Goal: Task Accomplishment & Management: Manage account settings

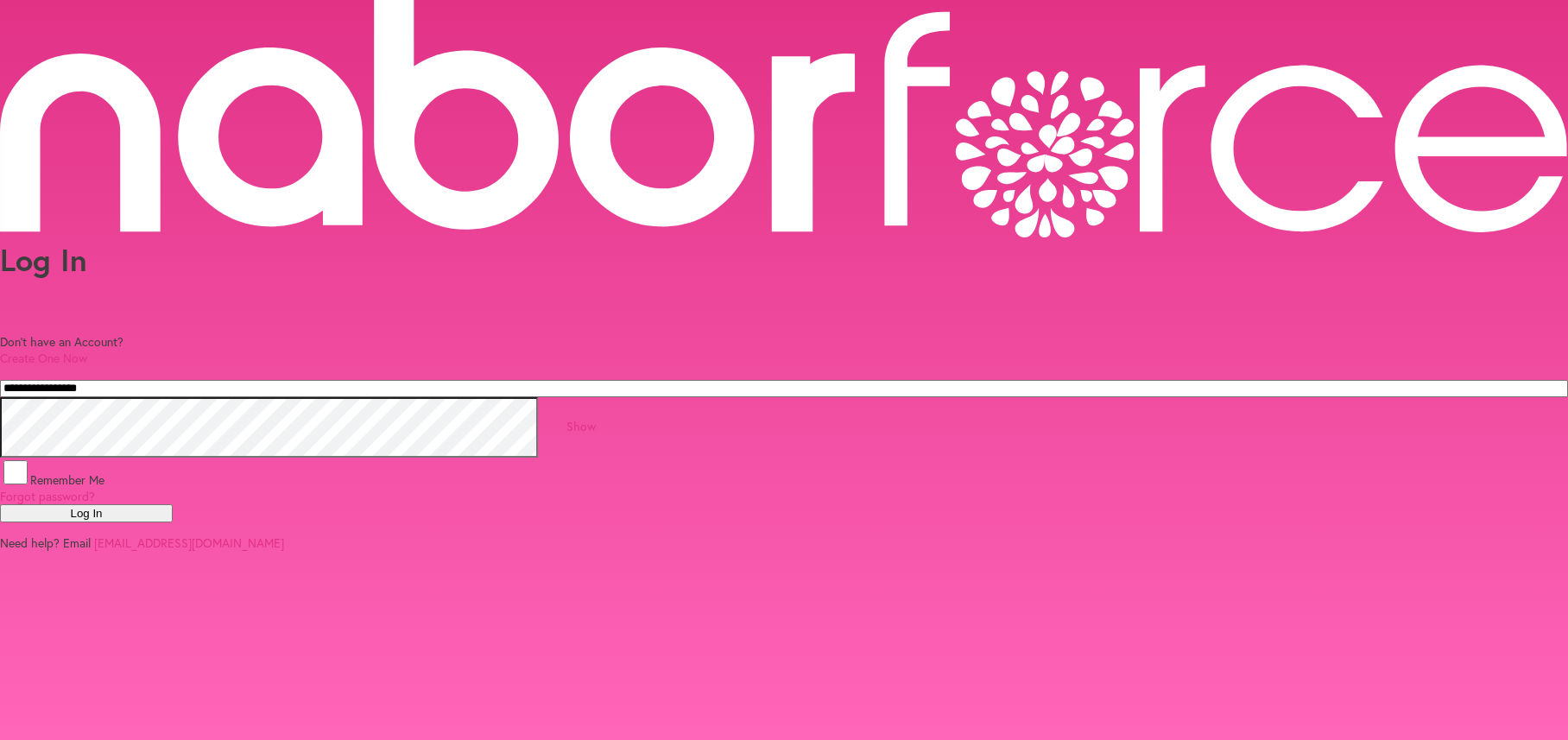
type input "**********"
click at [173, 504] on button "Log In" at bounding box center [86, 513] width 173 height 18
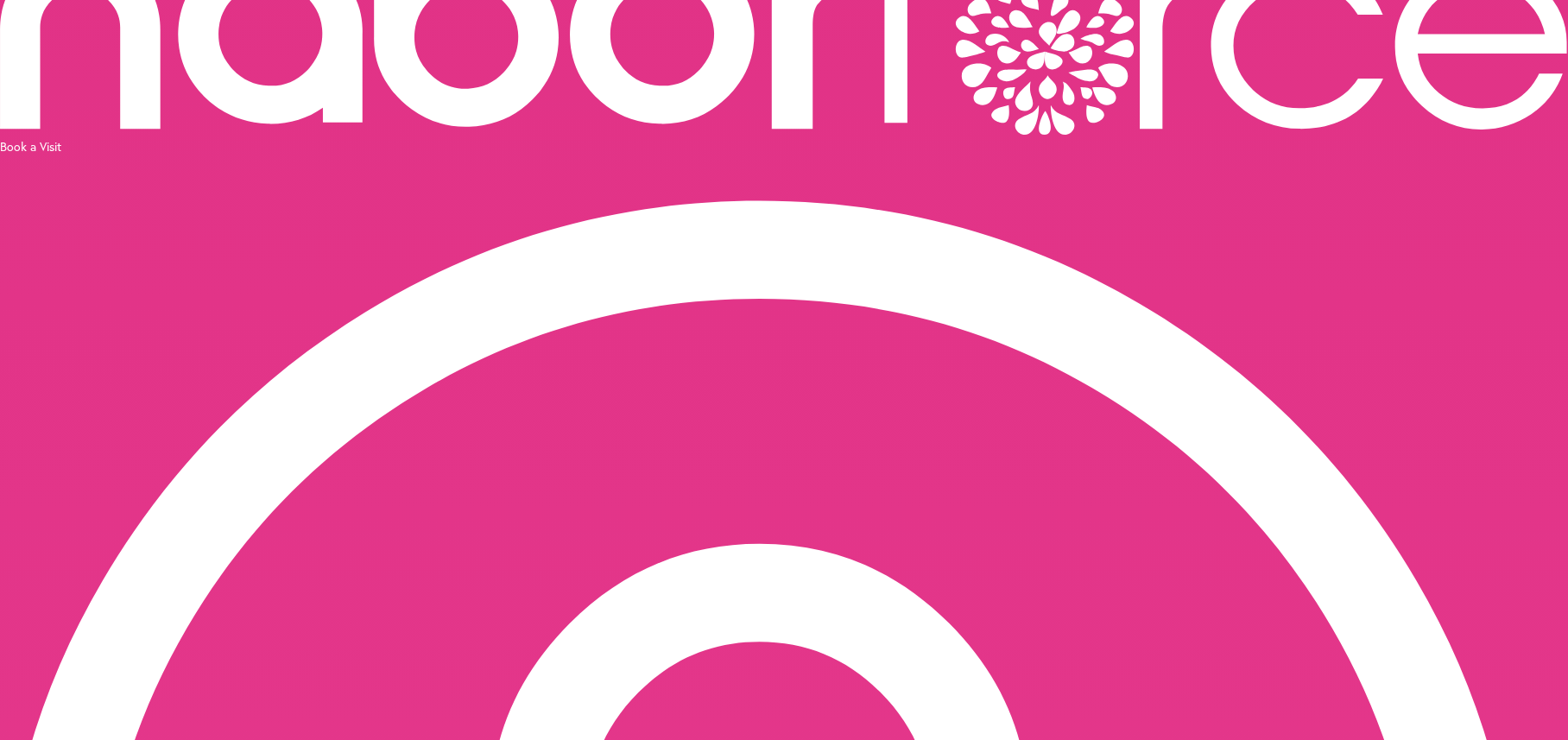
scroll to position [126, 0]
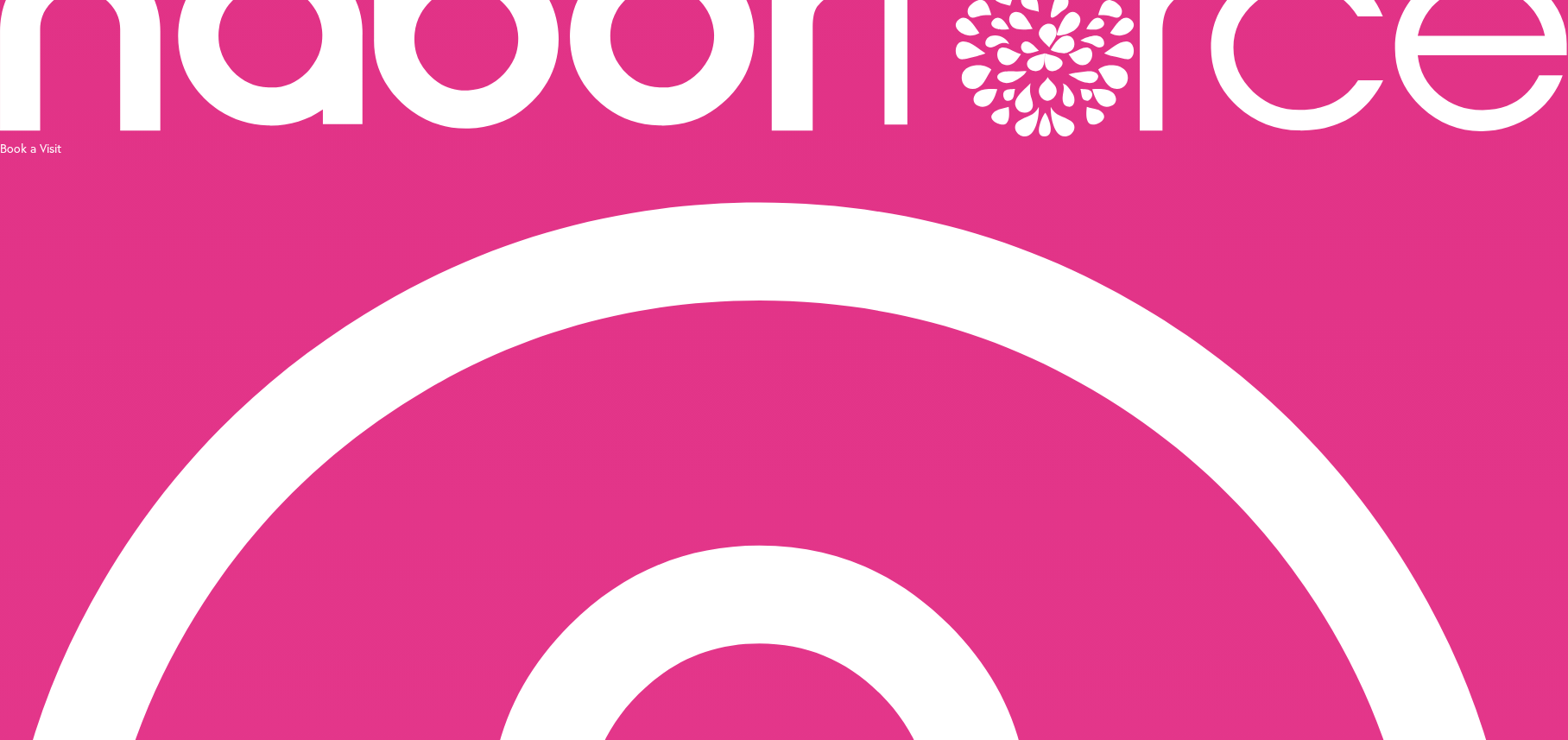
type input "**********"
